Goal: Transaction & Acquisition: Download file/media

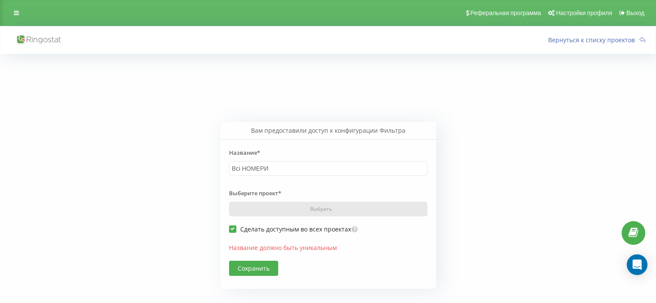
type input "Всі НОМЕРИ"
click at [313, 206] on div "Выберите проект* Выбрать" at bounding box center [328, 200] width 198 height 32
drag, startPoint x: 313, startPoint y: 206, endPoint x: 299, endPoint y: 217, distance: 17.2
click at [313, 206] on div "Выберите проект* Выбрать" at bounding box center [328, 200] width 198 height 32
click at [238, 266] on button "Сохранить" at bounding box center [253, 268] width 49 height 15
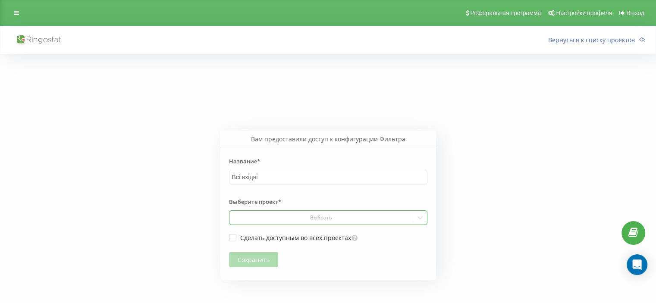
click at [263, 220] on div "Выбрать" at bounding box center [320, 217] width 177 height 7
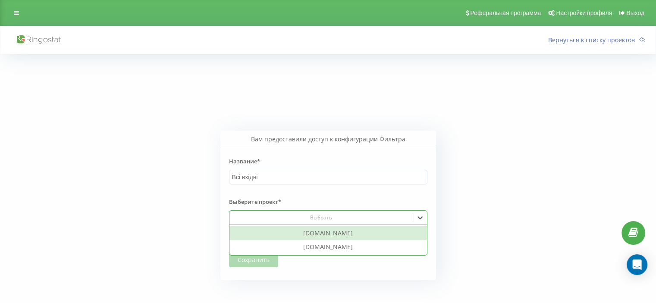
click at [282, 236] on div "[DOMAIN_NAME]" at bounding box center [327, 233] width 197 height 14
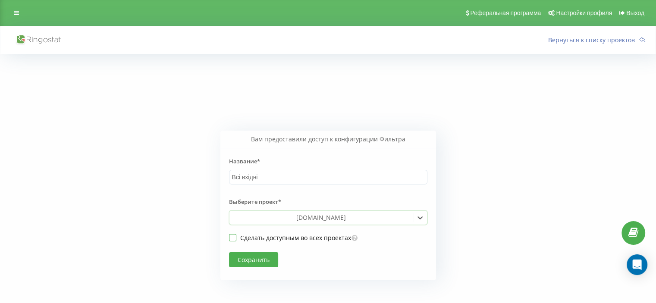
click at [279, 237] on label "Сделать доступным во всех проектах" at bounding box center [290, 237] width 122 height 7
checkbox input "true"
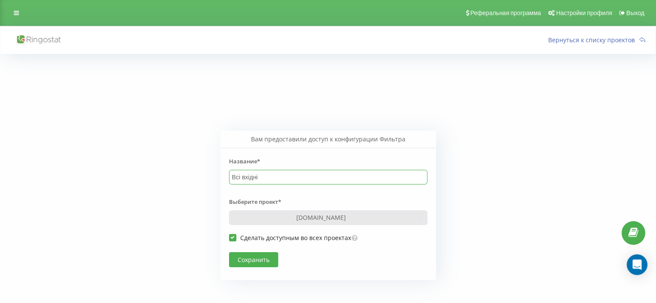
click at [278, 177] on input "Всі вхідні" at bounding box center [328, 177] width 198 height 15
type input "Всі вхідні НОМЕРИ"
click at [266, 258] on button "Сохранить" at bounding box center [253, 259] width 49 height 15
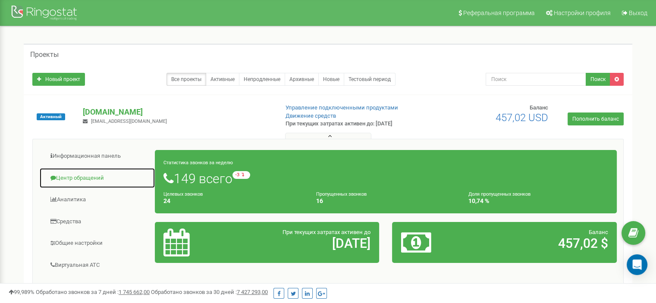
click at [93, 178] on link "Центр обращений" at bounding box center [97, 178] width 116 height 21
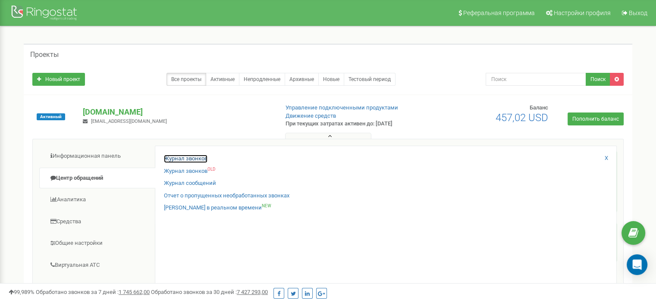
click at [185, 155] on link "Журнал звонков" at bounding box center [186, 159] width 44 height 8
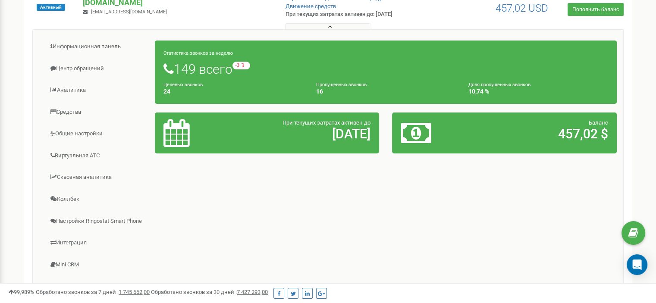
scroll to position [129, 0]
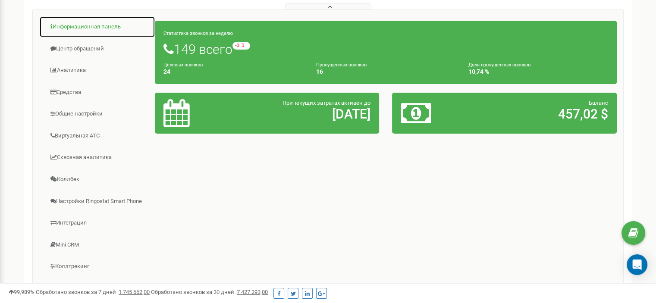
click at [74, 29] on link "Информационная панель" at bounding box center [97, 26] width 116 height 21
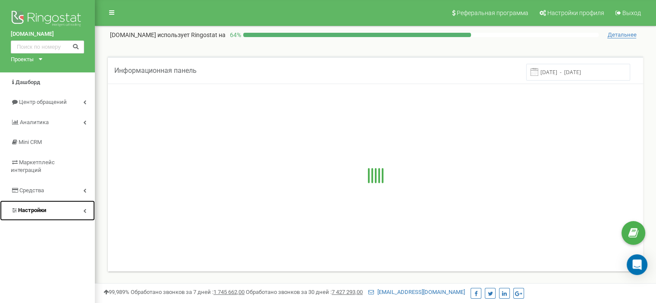
click at [84, 209] on icon at bounding box center [84, 211] width 3 height 4
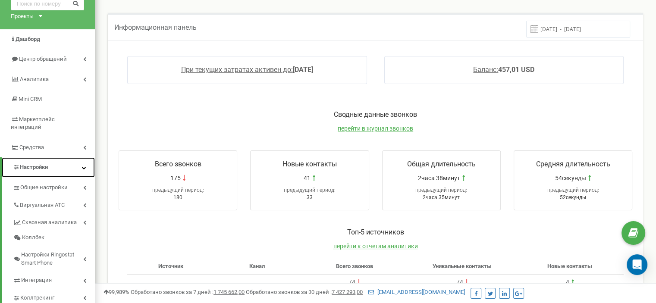
scroll to position [41, 0]
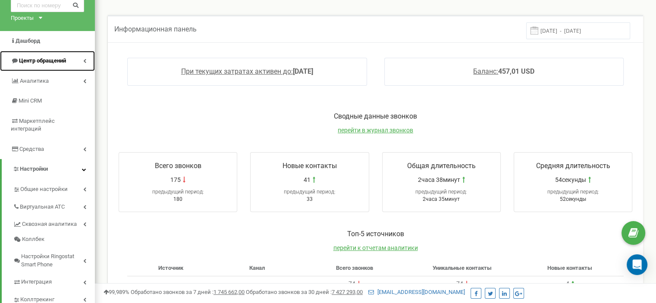
click at [85, 57] on link "Центр обращений" at bounding box center [47, 61] width 95 height 20
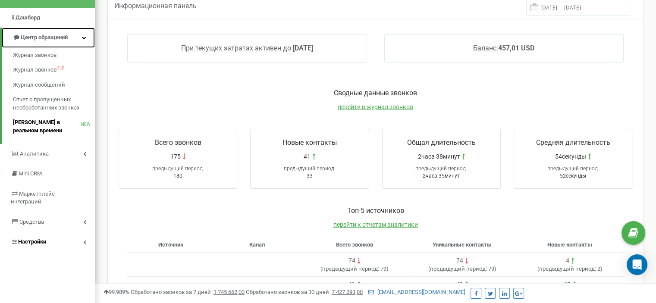
scroll to position [84, 0]
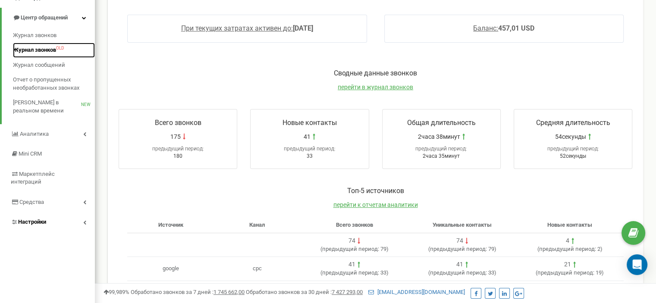
click at [41, 50] on span "Журнал звонков" at bounding box center [34, 50] width 43 height 8
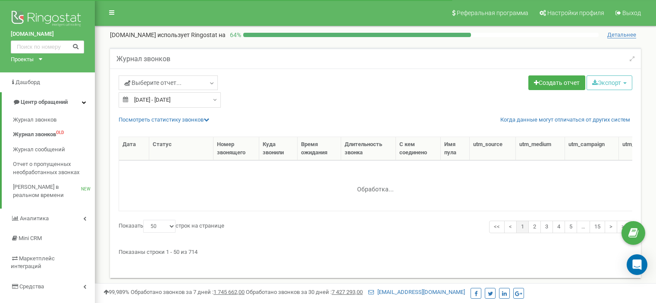
select select "50"
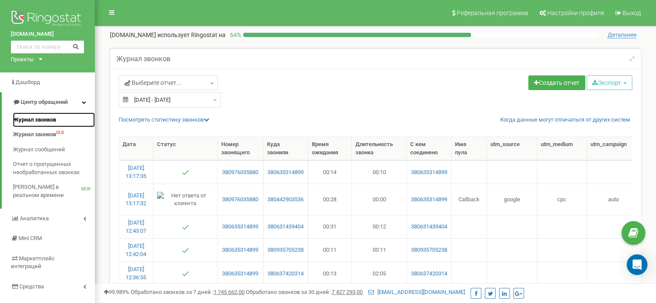
click at [64, 117] on link "Журнал звонков" at bounding box center [54, 119] width 82 height 15
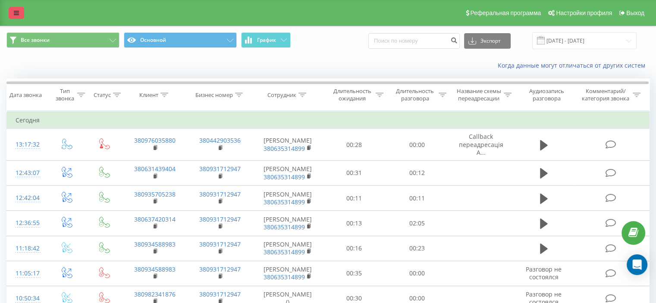
click at [17, 12] on icon at bounding box center [16, 13] width 5 height 6
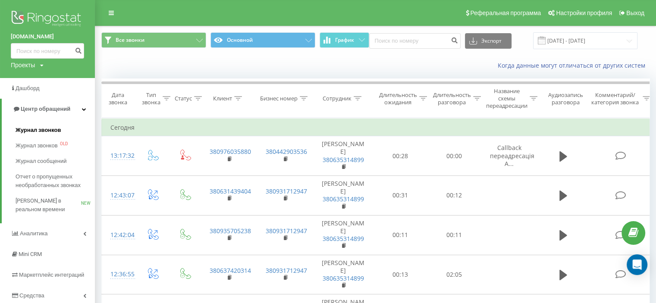
click at [57, 127] on span "Журнал звонков" at bounding box center [38, 130] width 45 height 9
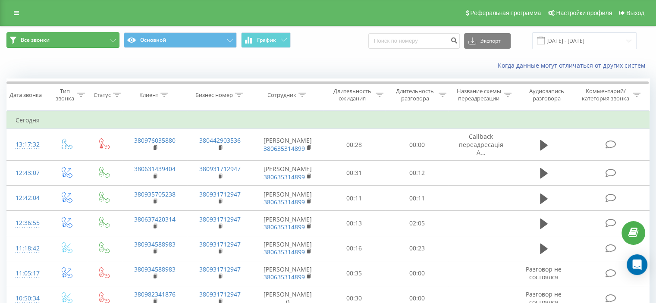
click at [109, 36] on button "Все звонки" at bounding box center [62, 40] width 113 height 16
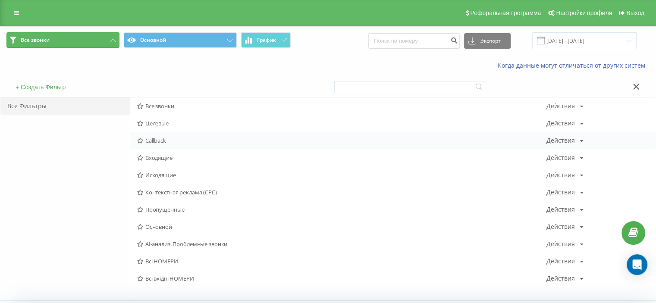
scroll to position [43, 0]
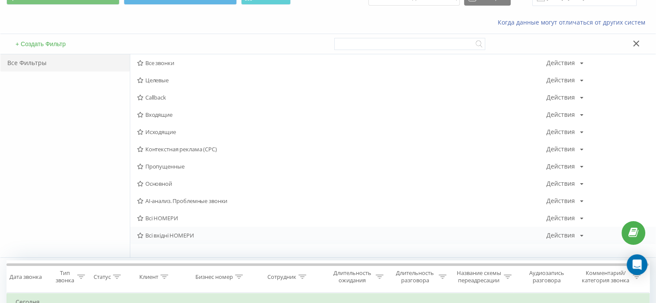
click at [186, 236] on span "Всі вхідні НОМЕРИ" at bounding box center [341, 235] width 409 height 6
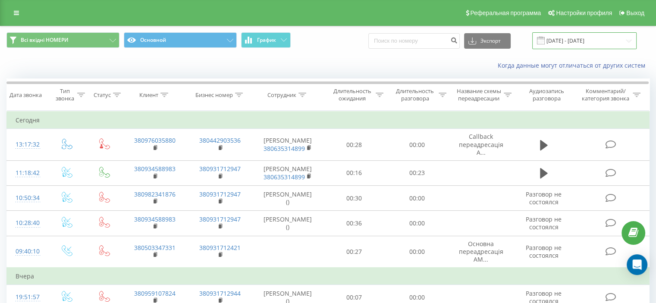
click at [576, 44] on input "[DATE] - [DATE]" at bounding box center [584, 40] width 104 height 17
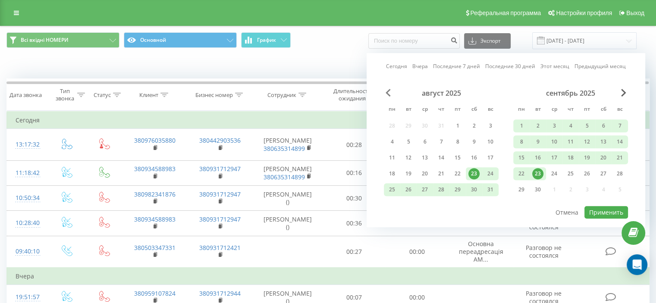
click at [388, 90] on span "Previous Month" at bounding box center [387, 93] width 5 height 8
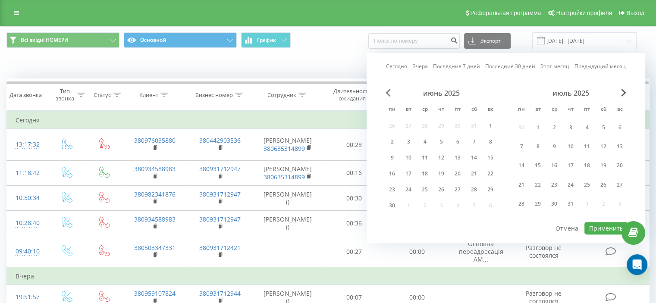
click at [388, 90] on span "Previous Month" at bounding box center [387, 93] width 5 height 8
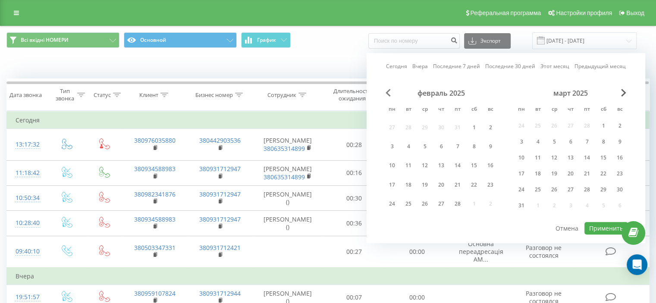
click at [388, 90] on span "Previous Month" at bounding box center [387, 93] width 5 height 8
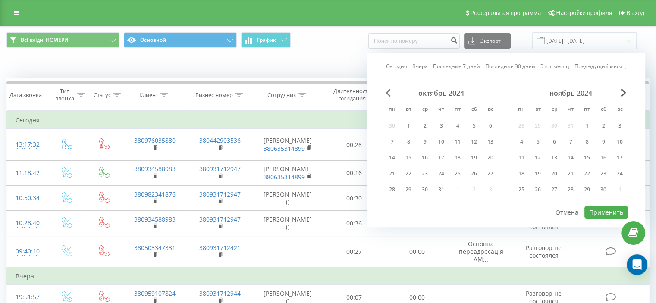
click at [388, 90] on span "Previous Month" at bounding box center [387, 93] width 5 height 8
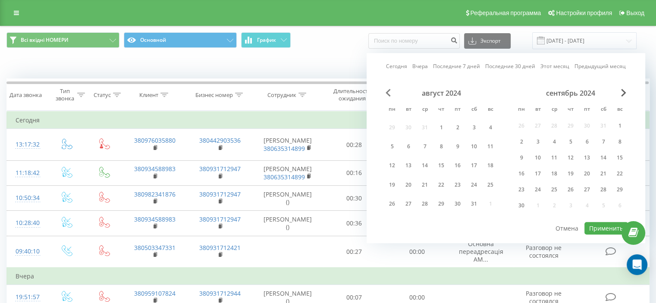
click at [388, 90] on span "Previous Month" at bounding box center [387, 93] width 5 height 8
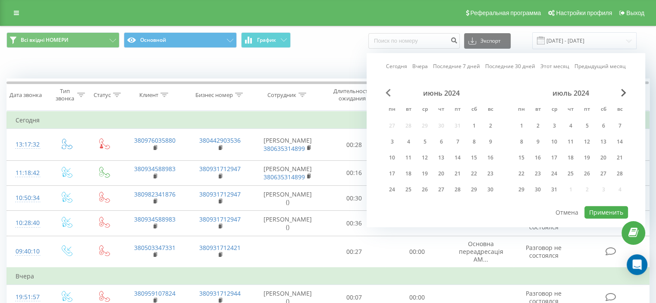
click at [388, 90] on span "Previous Month" at bounding box center [387, 93] width 5 height 8
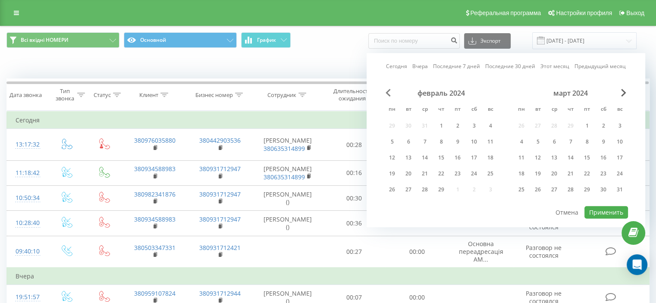
click at [388, 90] on span "Previous Month" at bounding box center [387, 93] width 5 height 8
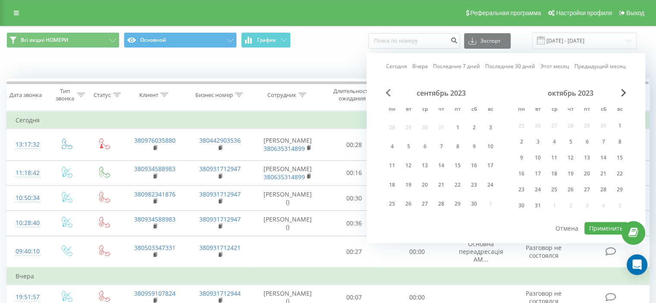
click at [388, 90] on span "Previous Month" at bounding box center [387, 93] width 5 height 8
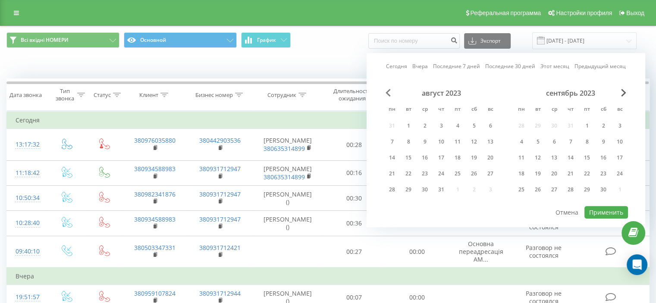
click at [388, 90] on span "Previous Month" at bounding box center [387, 93] width 5 height 8
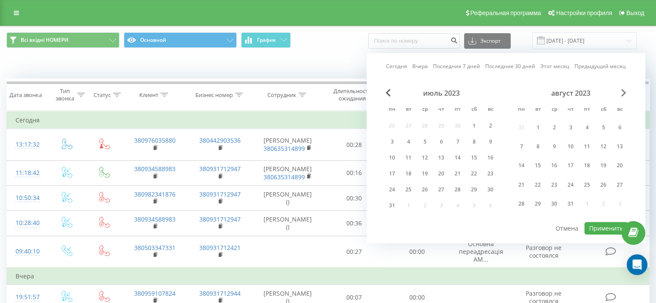
click at [624, 91] on span "Next Month" at bounding box center [623, 93] width 5 height 8
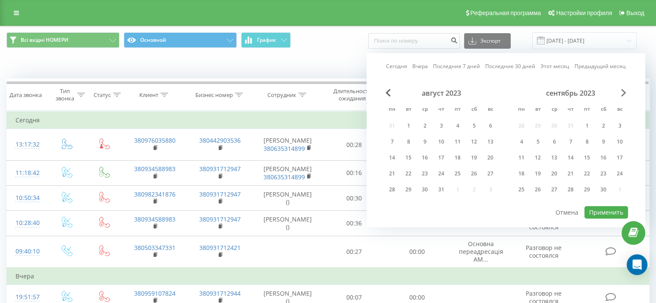
click at [624, 91] on span "Next Month" at bounding box center [623, 93] width 5 height 8
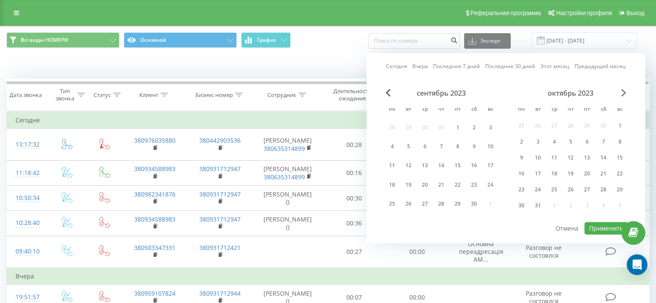
click at [624, 91] on span "Next Month" at bounding box center [623, 93] width 5 height 8
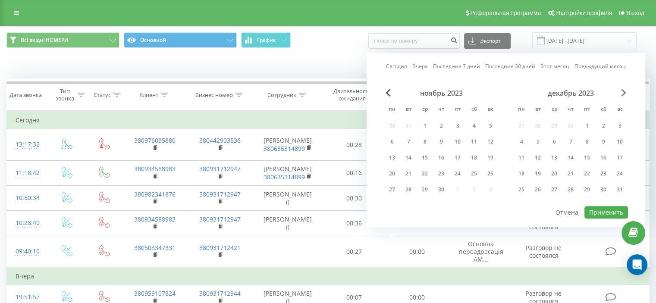
click at [624, 91] on span "Next Month" at bounding box center [623, 93] width 5 height 8
click at [521, 122] on div "1" at bounding box center [520, 125] width 11 height 11
click at [623, 91] on span "Next Month" at bounding box center [623, 93] width 5 height 8
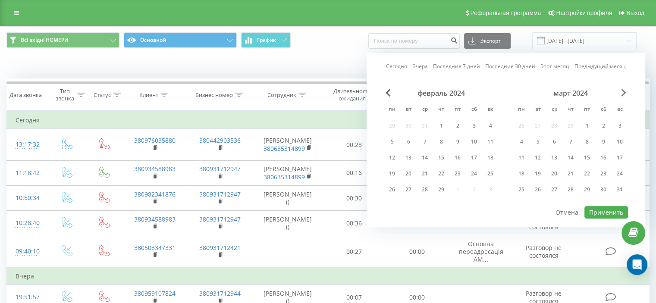
click at [623, 91] on span "Next Month" at bounding box center [623, 93] width 5 height 8
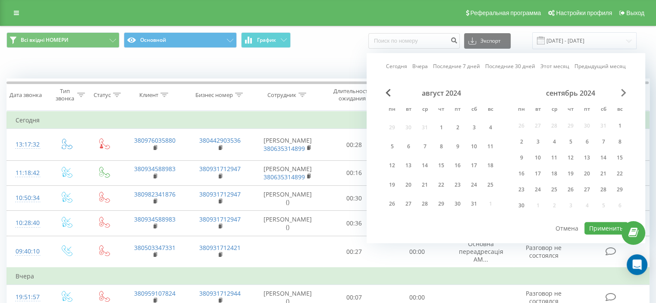
click at [623, 91] on span "Next Month" at bounding box center [623, 93] width 5 height 8
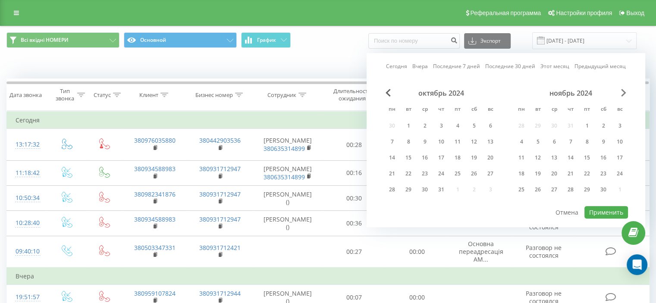
click at [623, 91] on span "Next Month" at bounding box center [623, 93] width 5 height 8
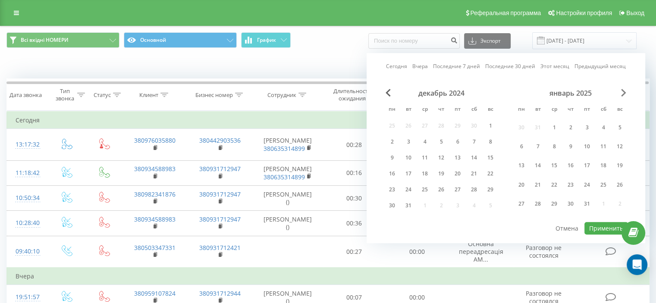
click at [623, 91] on span "Next Month" at bounding box center [623, 93] width 5 height 8
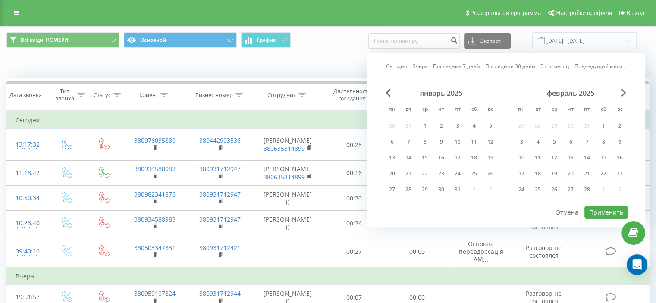
click at [623, 91] on span "Next Month" at bounding box center [623, 93] width 5 height 8
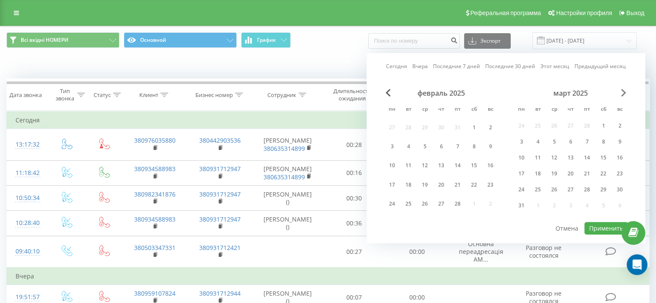
click at [623, 91] on span "Next Month" at bounding box center [623, 93] width 5 height 8
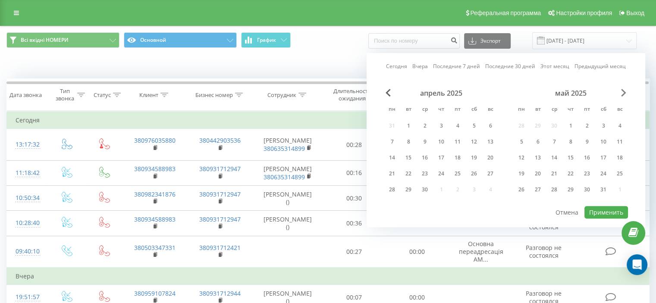
click at [623, 91] on span "Next Month" at bounding box center [623, 93] width 5 height 8
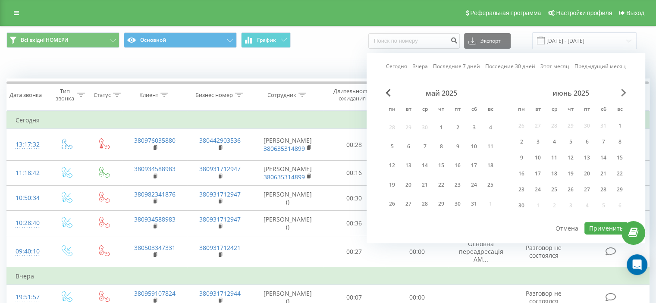
click at [623, 91] on span "Next Month" at bounding box center [623, 93] width 5 height 8
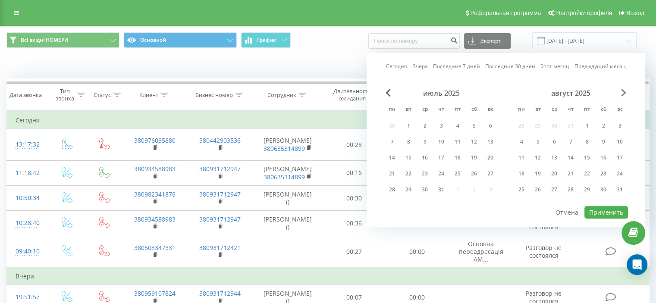
click at [623, 91] on span "Next Month" at bounding box center [623, 93] width 5 height 8
click at [600, 158] on div "20" at bounding box center [602, 157] width 11 height 11
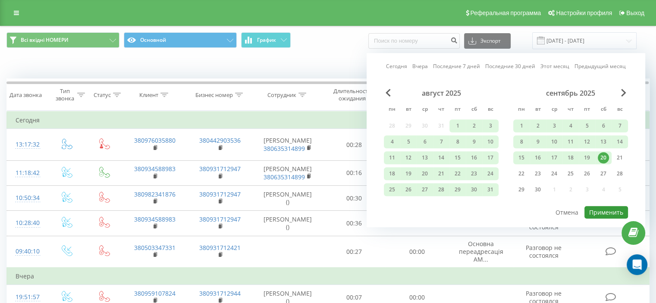
click at [597, 208] on button "Применить" at bounding box center [606, 212] width 44 height 12
type input "[DATE] - [DATE]"
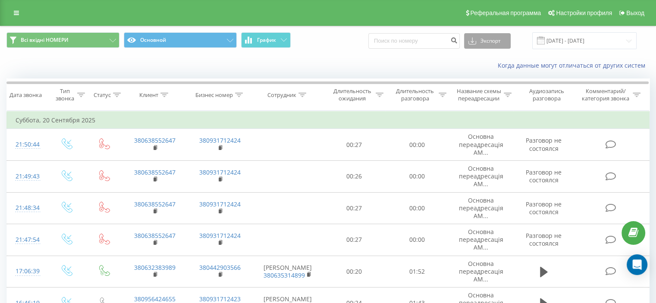
click at [506, 43] on button "Экспорт" at bounding box center [487, 41] width 47 height 16
click at [494, 72] on div ".xls" at bounding box center [487, 73] width 46 height 16
click at [435, 40] on input at bounding box center [413, 41] width 91 height 16
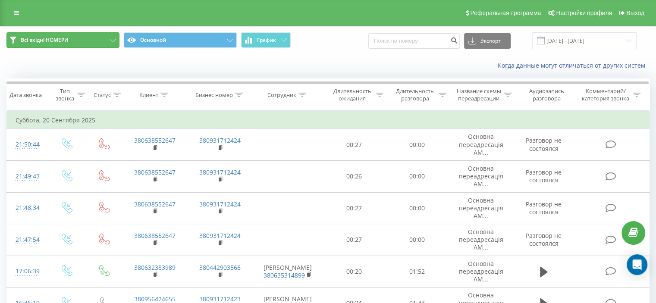
click at [88, 36] on button "Всі вхідні НОМЕРИ" at bounding box center [62, 40] width 113 height 16
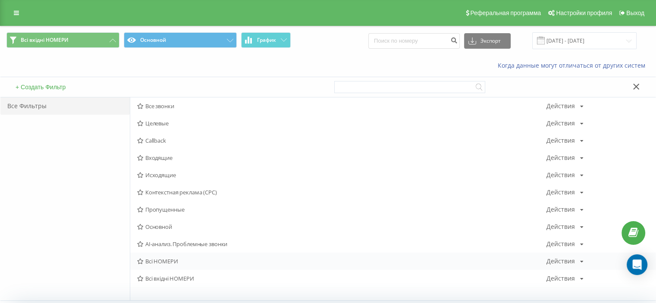
click at [221, 260] on span "Всі НОМЕРИ" at bounding box center [341, 261] width 409 height 6
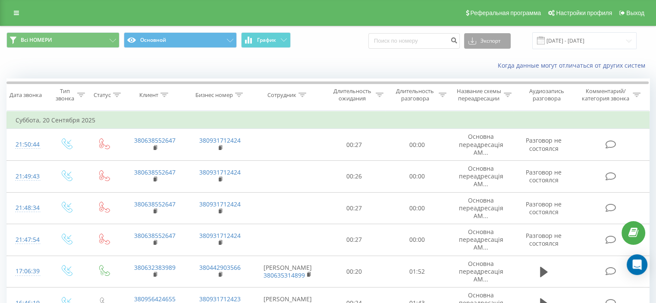
click at [510, 39] on button "Экспорт" at bounding box center [487, 41] width 47 height 16
click at [500, 88] on div ".xlsx" at bounding box center [487, 88] width 46 height 16
